Goal: Check status: Check status

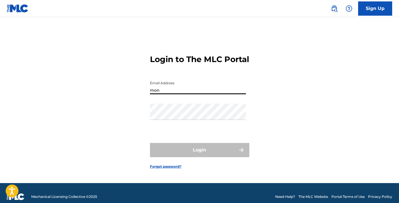
type input "[PERSON_NAME][EMAIL_ADDRESS][DOMAIN_NAME]"
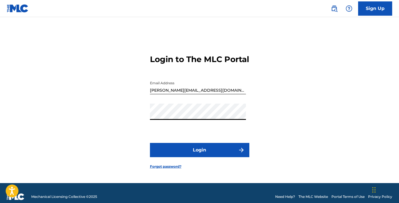
click at [204, 156] on button "Login" at bounding box center [199, 150] width 99 height 14
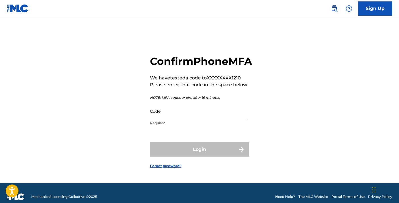
click at [187, 119] on input "Code" at bounding box center [198, 111] width 96 height 16
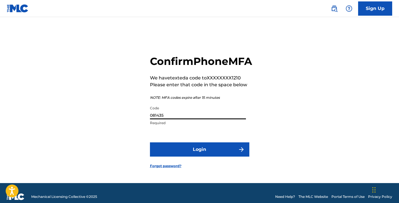
type input "081435"
click at [200, 156] on button "Login" at bounding box center [199, 149] width 99 height 14
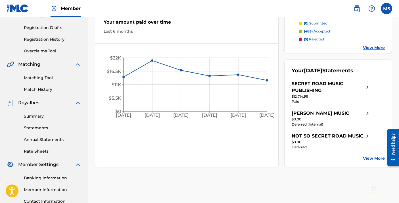
scroll to position [95, 0]
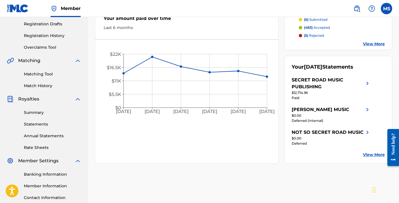
click at [36, 122] on link "Statements" at bounding box center [52, 124] width 57 height 6
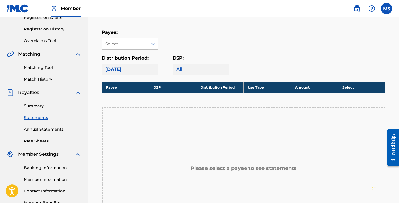
scroll to position [100, 0]
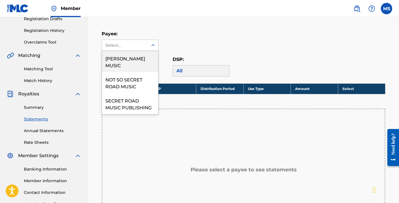
click at [153, 40] on div "Select..." at bounding box center [130, 45] width 57 height 11
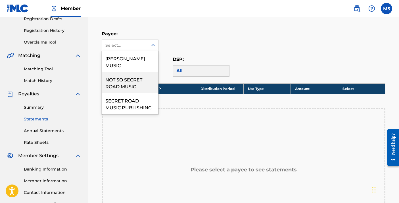
click at [129, 81] on div "NOT SO SECRET ROAD MUSIC" at bounding box center [130, 82] width 56 height 21
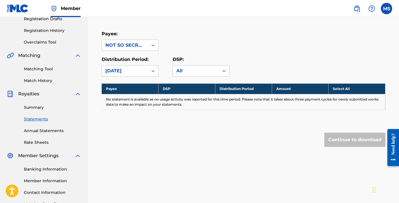
click at [153, 45] on icon at bounding box center [153, 45] width 6 height 6
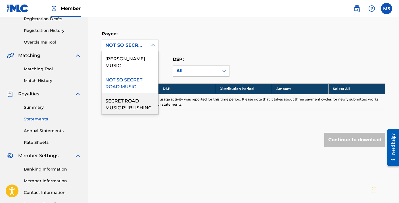
click at [130, 109] on div "SECRET ROAD MUSIC PUBLISHING" at bounding box center [130, 103] width 56 height 21
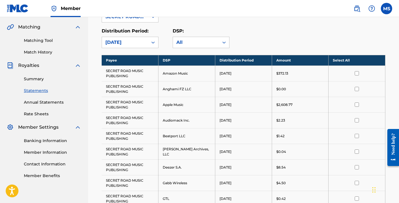
scroll to position [135, 0]
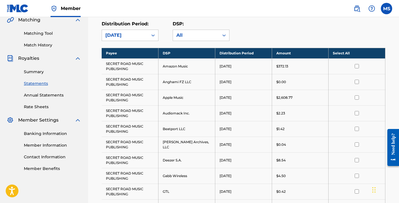
click at [28, 70] on link "Summary" at bounding box center [52, 72] width 57 height 6
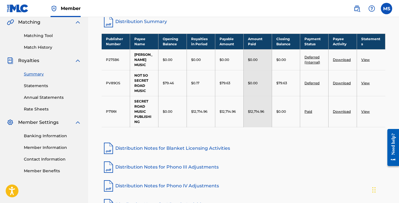
scroll to position [133, 0]
click at [364, 111] on link "View" at bounding box center [366, 111] width 9 height 4
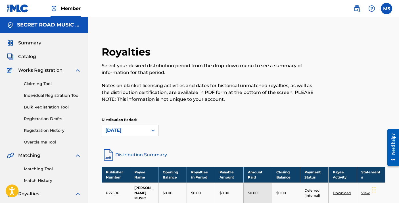
click at [387, 8] on label at bounding box center [386, 8] width 11 height 11
click at [387, 9] on input "[PERSON_NAME] [PERSON_NAME][EMAIL_ADDRESS][DOMAIN_NAME] Notification Preference…" at bounding box center [387, 9] width 0 height 0
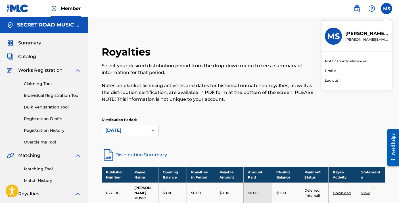
click at [330, 80] on p "Log out" at bounding box center [331, 80] width 13 height 5
click at [387, 9] on input "[PERSON_NAME] [PERSON_NAME][EMAIL_ADDRESS][DOMAIN_NAME] Notification Preference…" at bounding box center [387, 9] width 0 height 0
